Goal: Information Seeking & Learning: Learn about a topic

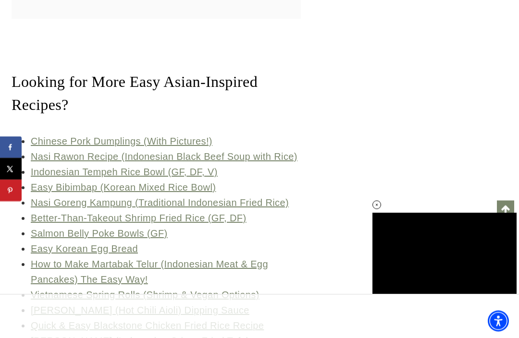
scroll to position [5549, 0]
click at [130, 136] on link "Chinese Pork Dumplings (With Pictures!)" at bounding box center [122, 141] width 182 height 11
